Goal: Task Accomplishment & Management: Manage account settings

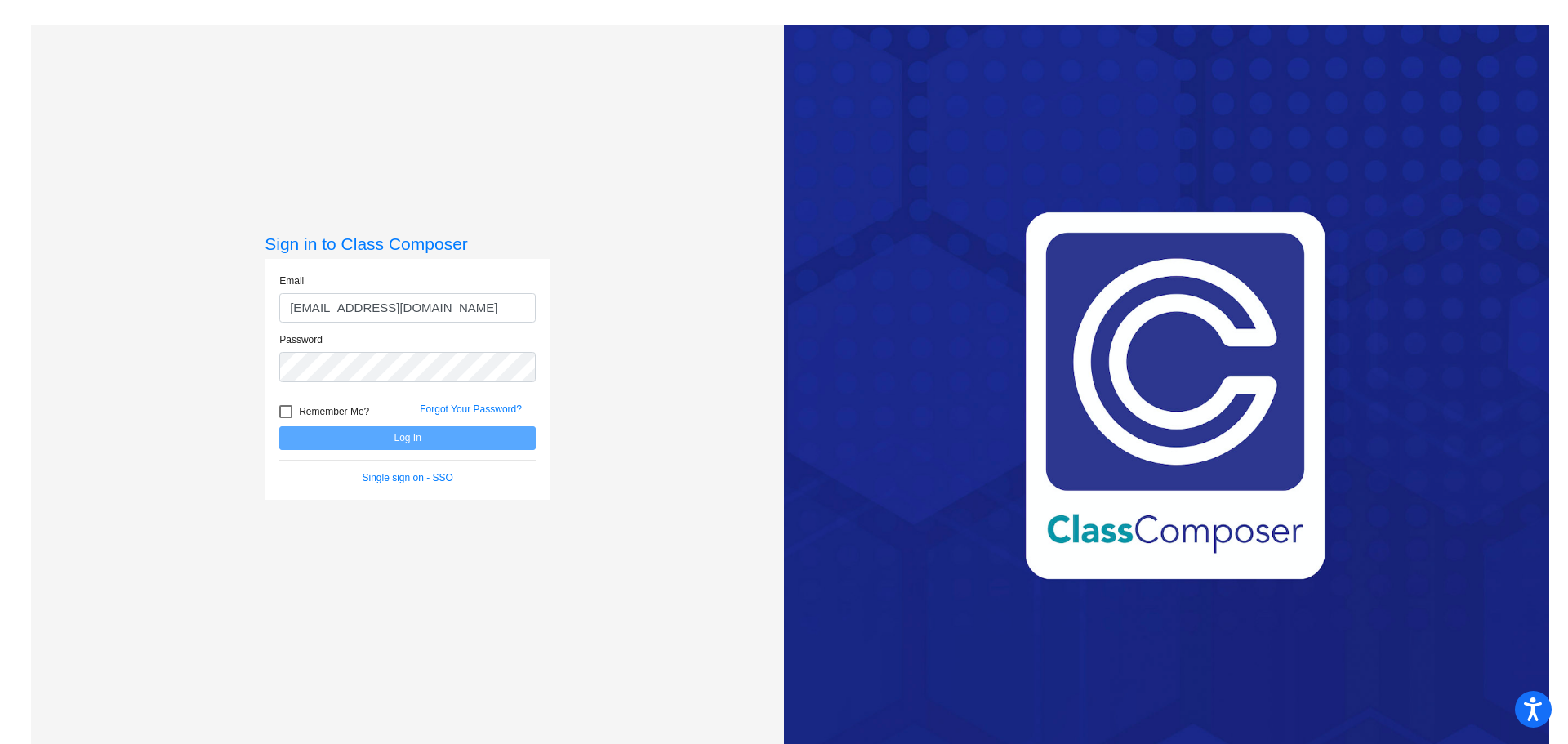
type input "[EMAIL_ADDRESS][DOMAIN_NAME]"
click at [280, 427] on button "Log In" at bounding box center [408, 438] width 256 height 23
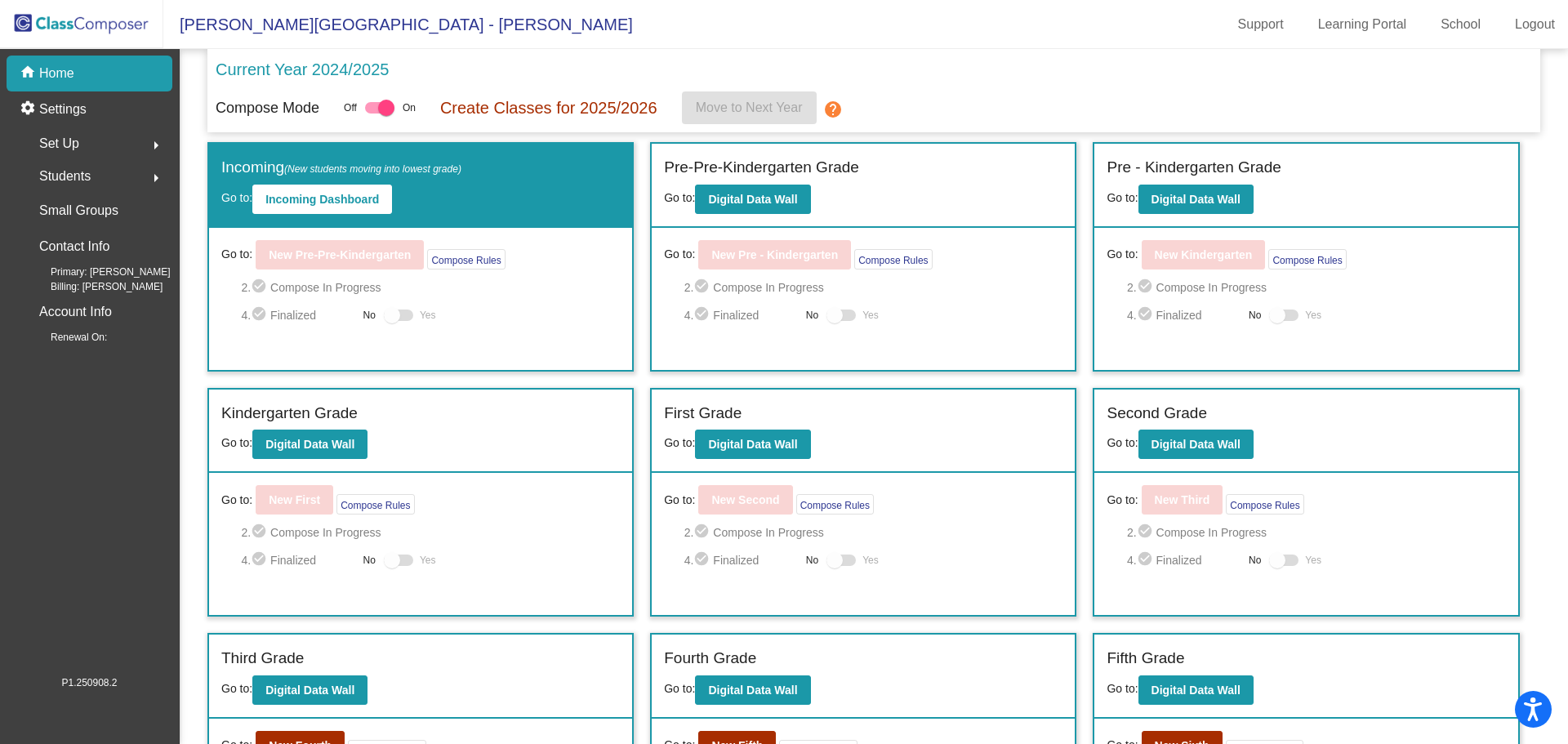
click at [74, 137] on span "Set Up" at bounding box center [59, 143] width 40 height 22
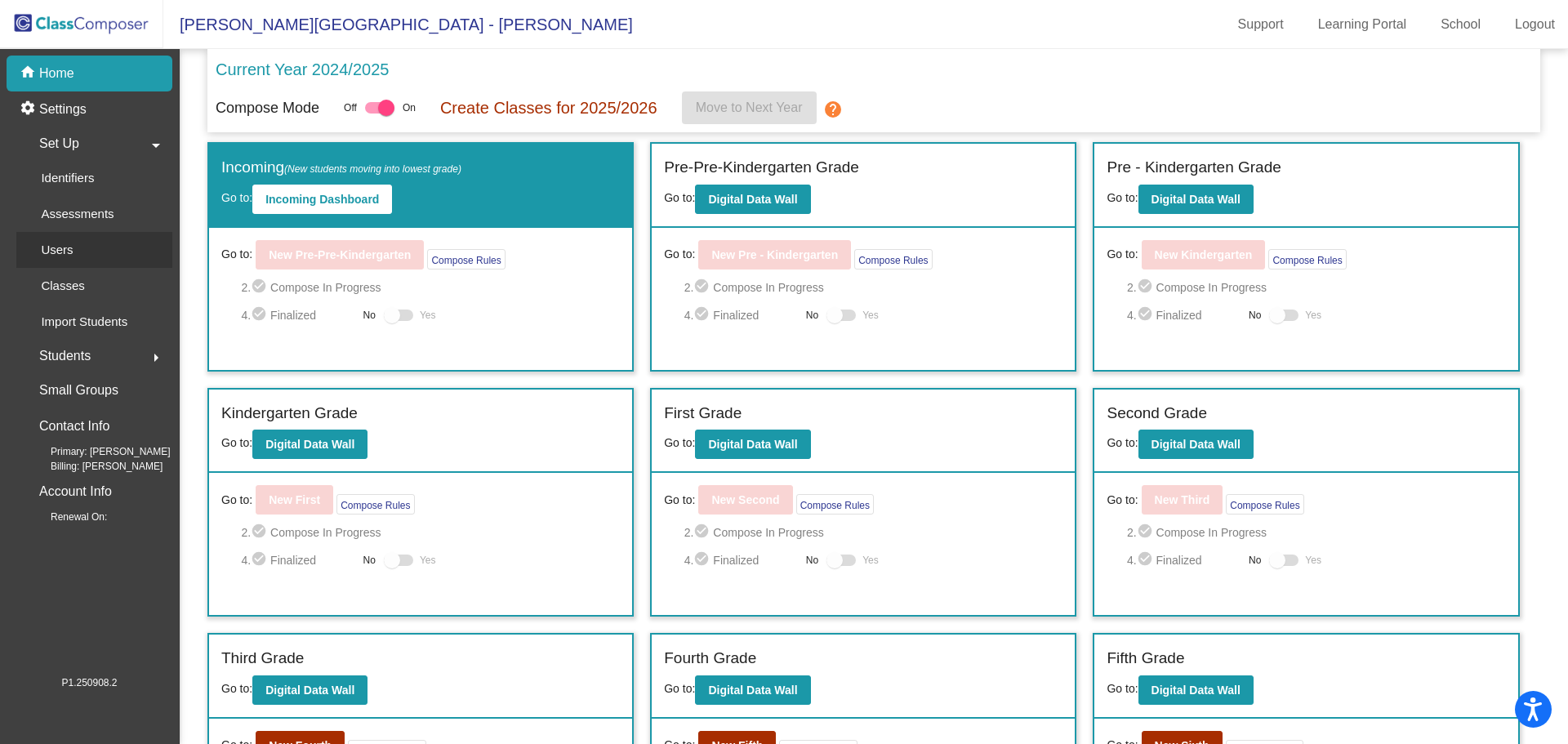
click at [69, 246] on p "Users" at bounding box center [57, 250] width 32 height 20
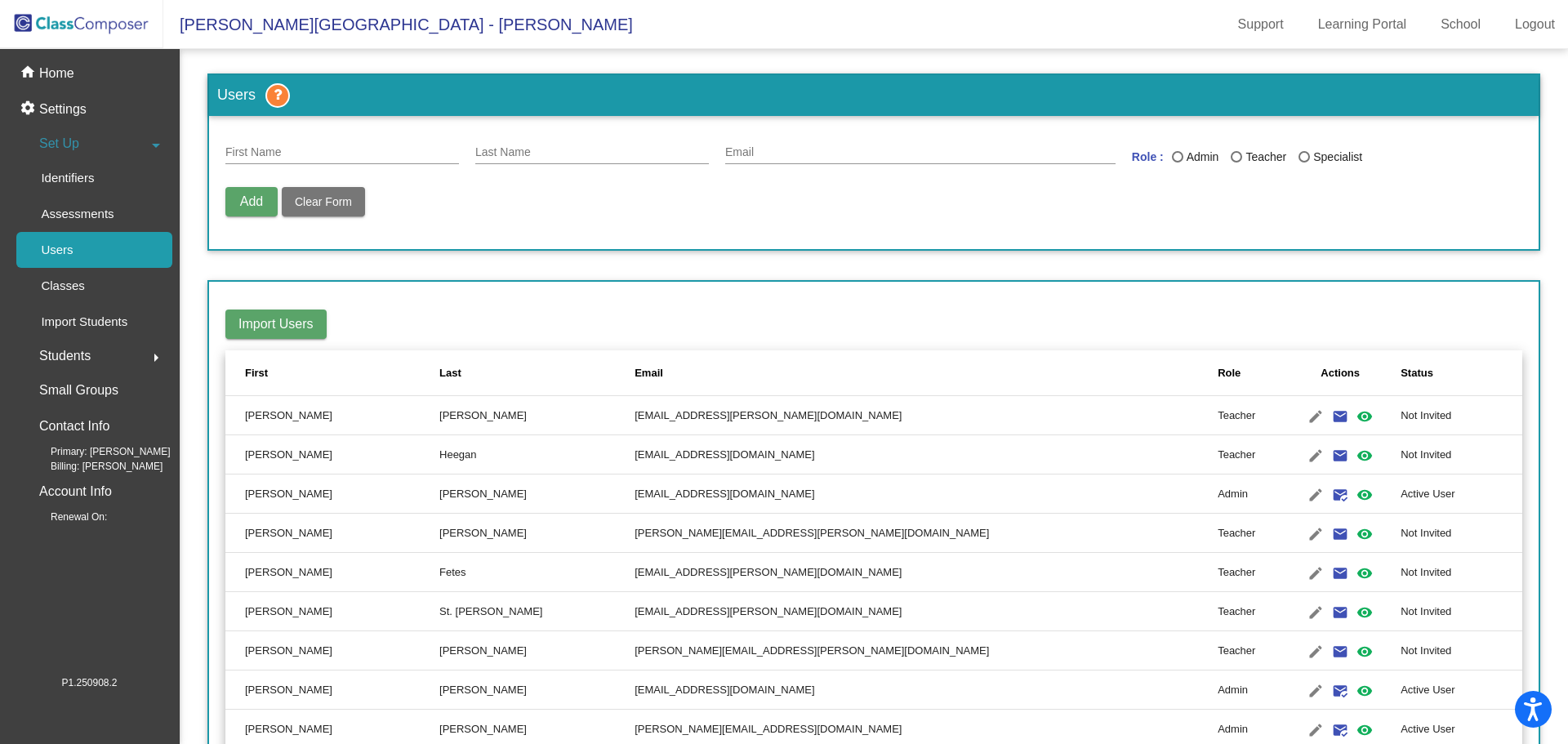
scroll to position [2842, 0]
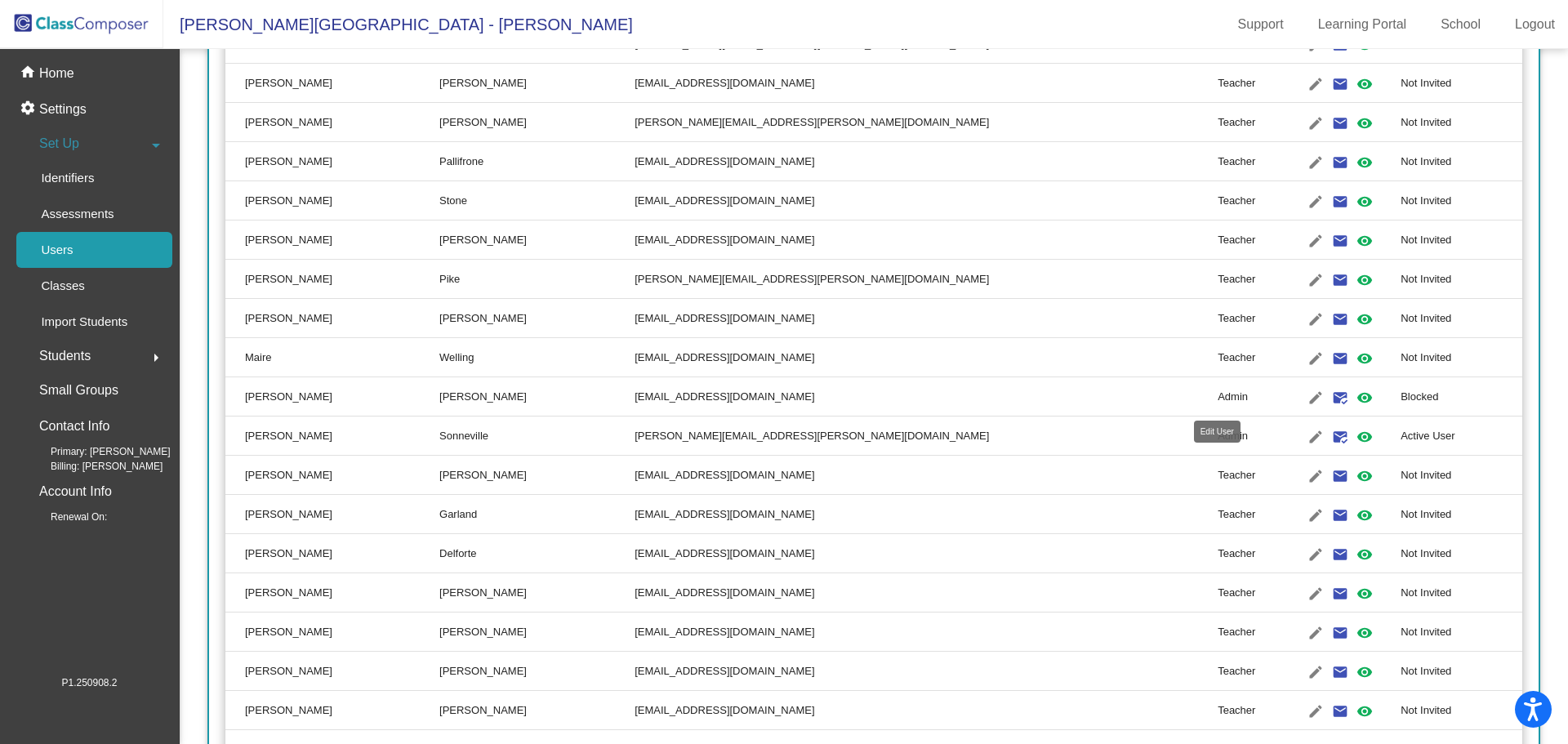
click at [1306, 393] on mat-icon "edit" at bounding box center [1315, 398] width 20 height 20
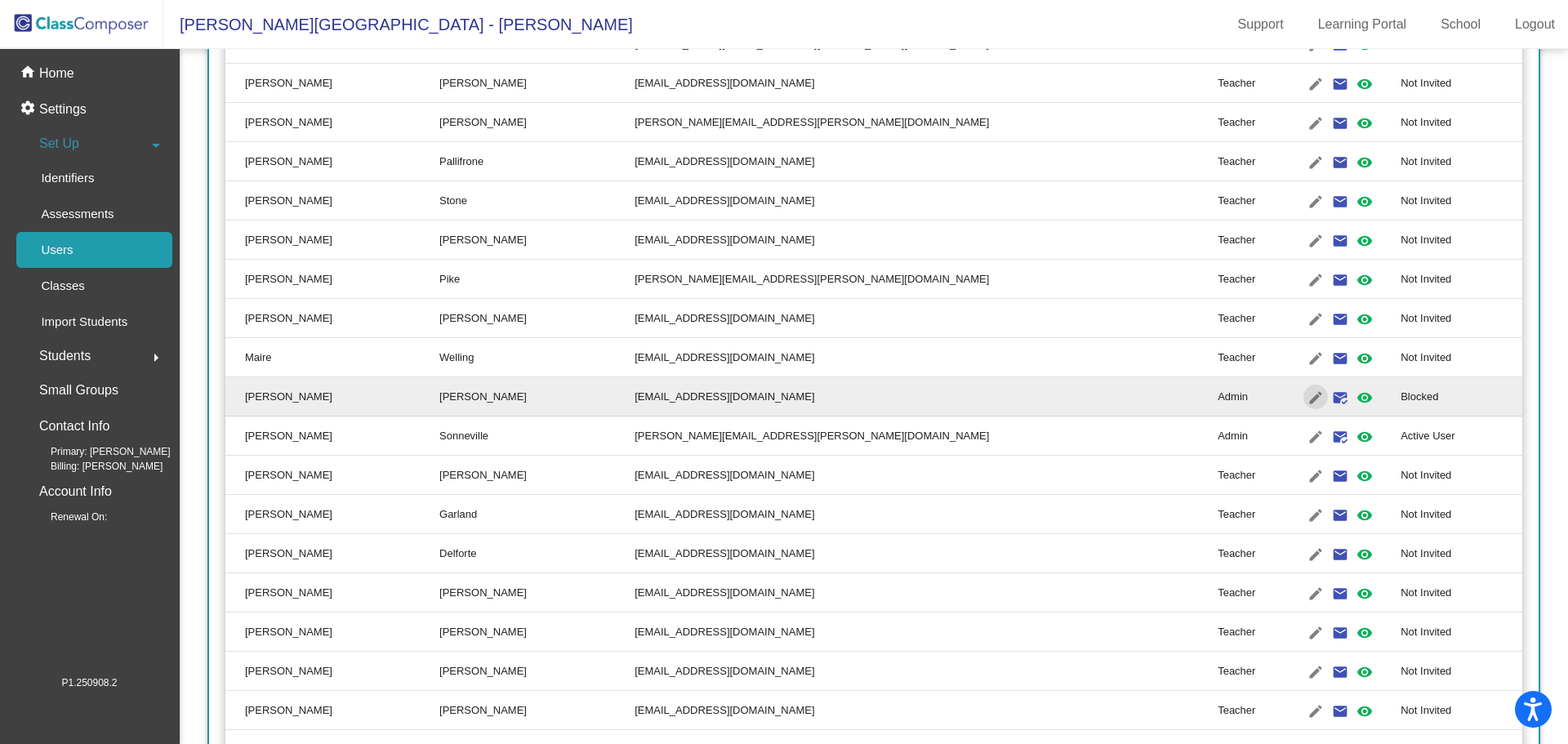
type input "[PERSON_NAME]"
type input "[EMAIL_ADDRESS][DOMAIN_NAME]"
radio input "true"
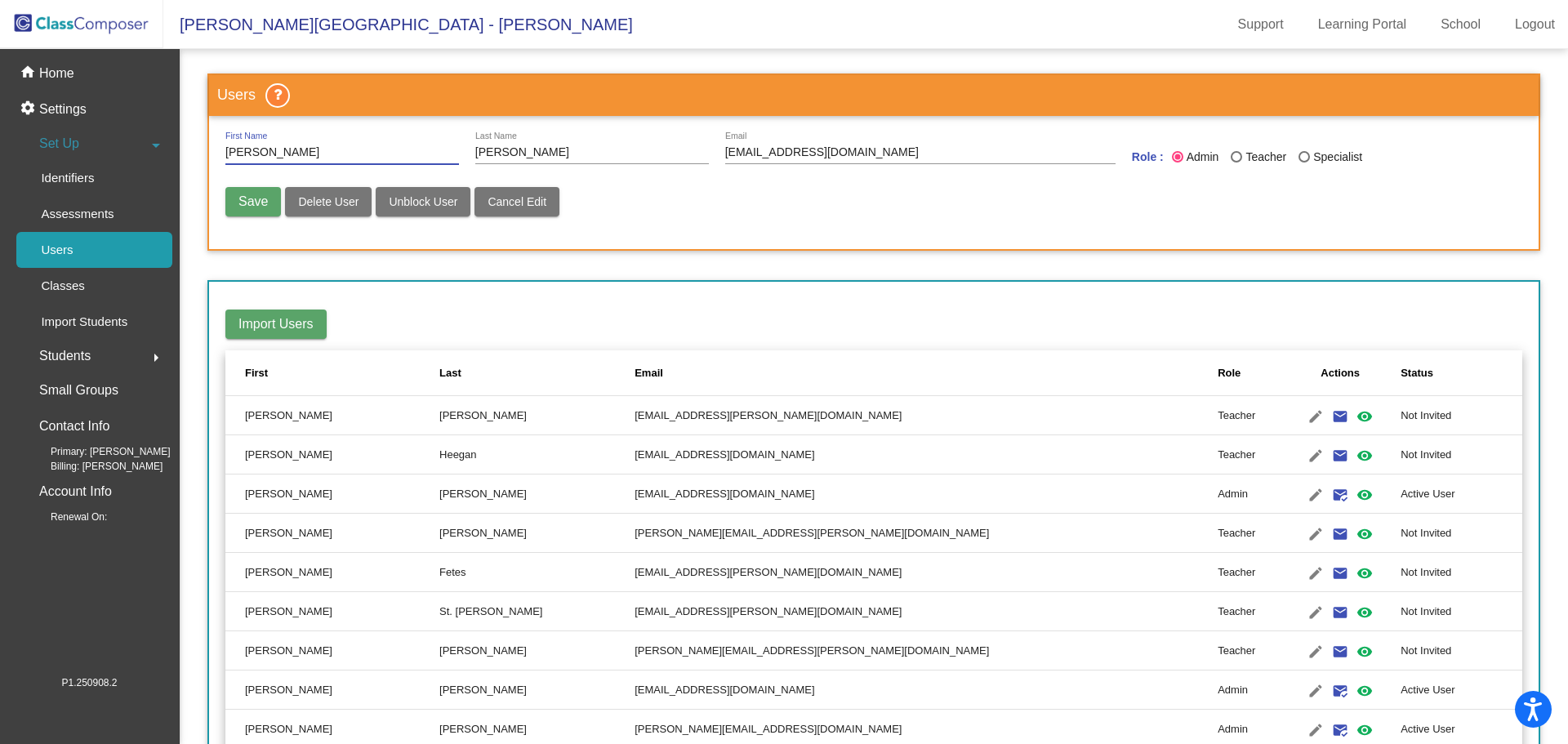
click at [441, 200] on span "Unblock User" at bounding box center [423, 202] width 68 height 13
radio input "false"
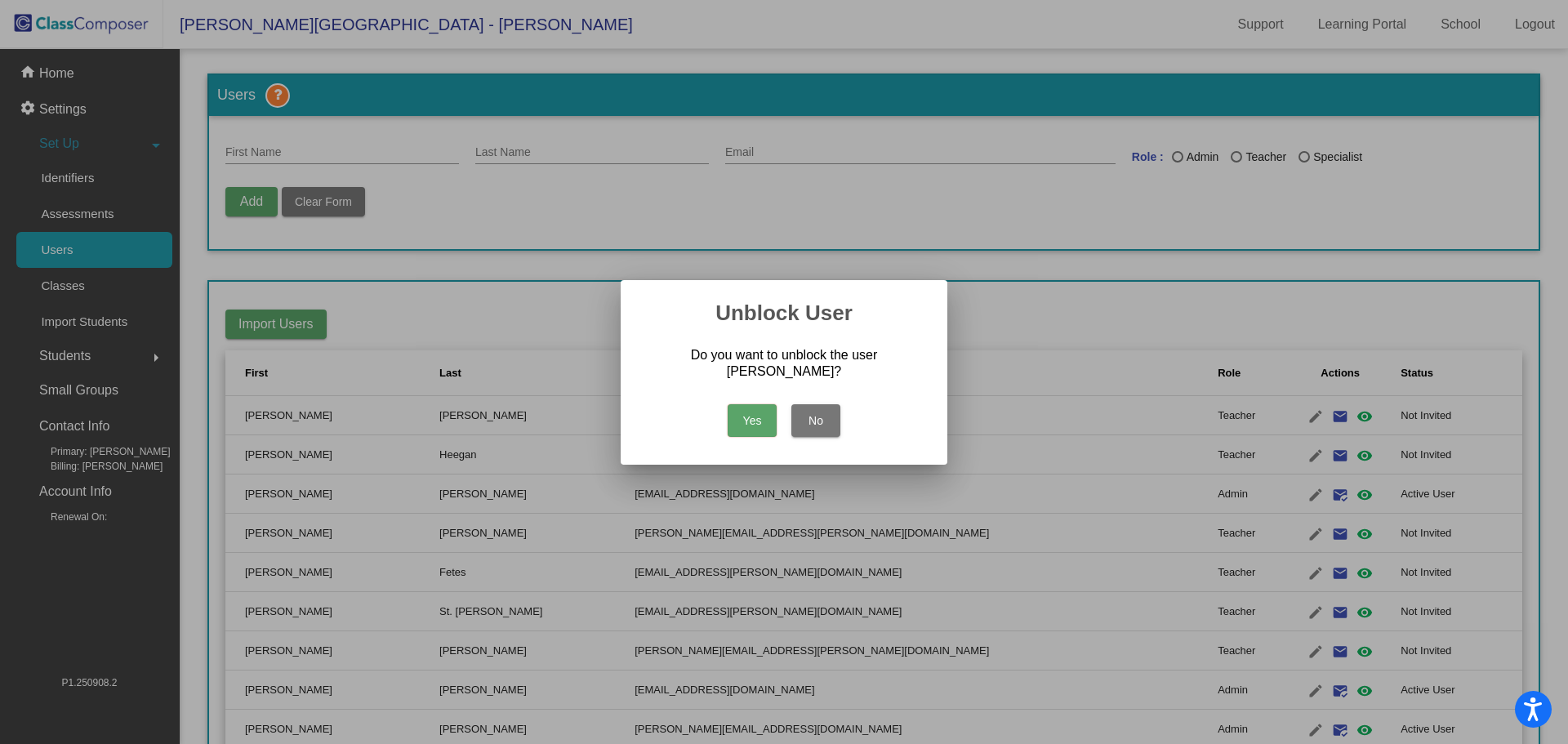
click at [748, 418] on button "Yes" at bounding box center [752, 420] width 49 height 33
